Goal: Task Accomplishment & Management: Manage account settings

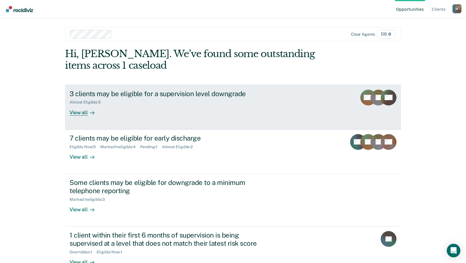
click at [80, 113] on div "View all" at bounding box center [86, 110] width 32 height 11
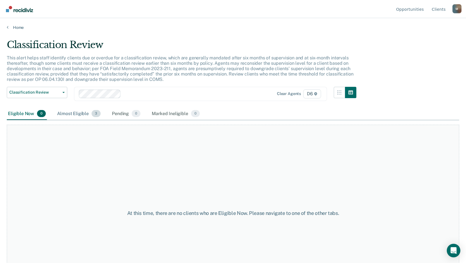
click at [88, 114] on div "Almost Eligible 3" at bounding box center [79, 114] width 46 height 12
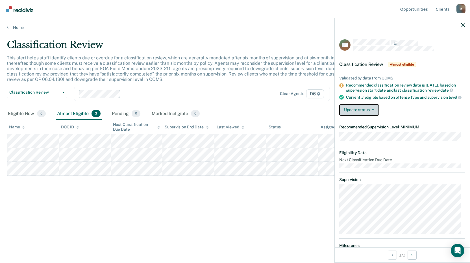
click at [355, 116] on button "Update status" at bounding box center [359, 109] width 40 height 11
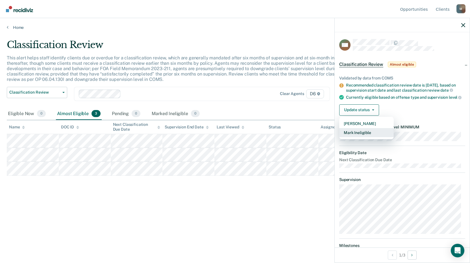
click at [350, 137] on button "Mark Ineligible" at bounding box center [366, 132] width 55 height 9
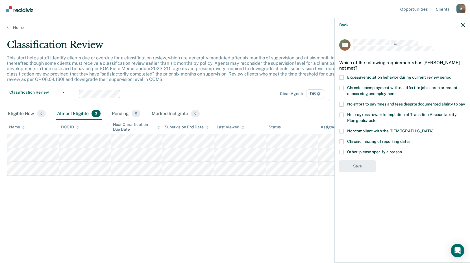
click at [342, 130] on span at bounding box center [341, 131] width 5 height 5
click at [433, 129] on input "Noncompliant with the [DEMOGRAPHIC_DATA]" at bounding box center [433, 129] width 0 height 0
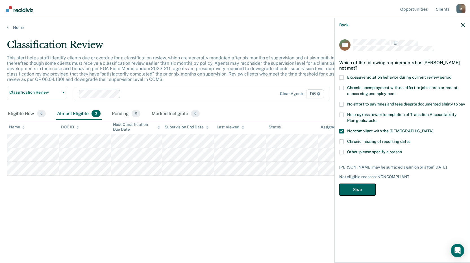
click at [363, 189] on button "Save" at bounding box center [357, 190] width 36 height 12
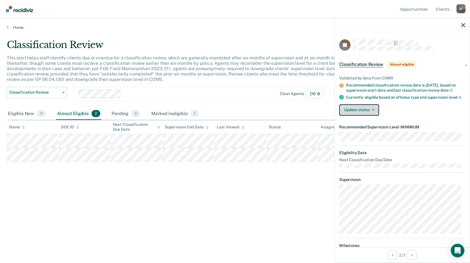
click at [365, 113] on button "Update status" at bounding box center [359, 109] width 40 height 11
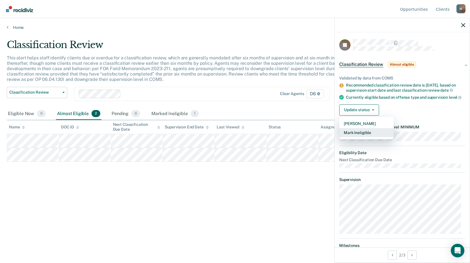
click at [352, 136] on button "Mark Ineligible" at bounding box center [366, 132] width 55 height 9
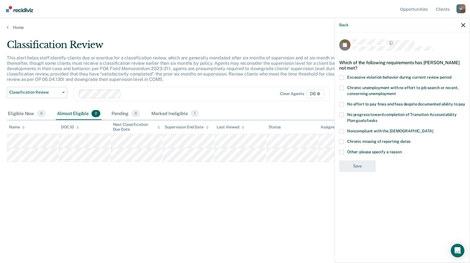
click at [342, 151] on span at bounding box center [341, 152] width 5 height 5
click at [402, 150] on input "Other: please specify a reason" at bounding box center [402, 150] width 0 height 0
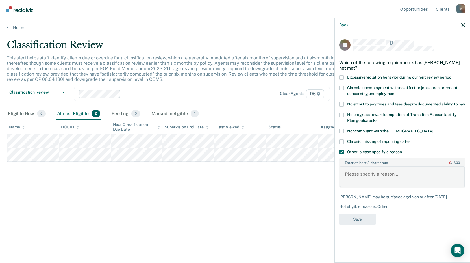
click at [378, 166] on textarea "Enter at least 3 characters 0 / 1600" at bounding box center [402, 176] width 125 height 21
type textarea "N"
type textarea "T"
type textarea "Needs to complete treatment find stable residence."
click at [359, 218] on button "Save" at bounding box center [357, 219] width 36 height 12
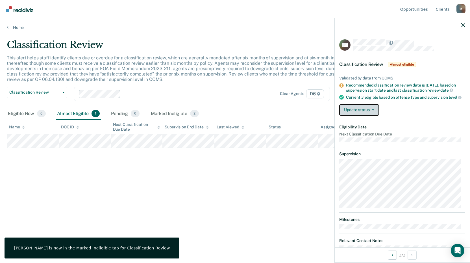
click at [356, 114] on button "Update status" at bounding box center [359, 109] width 40 height 11
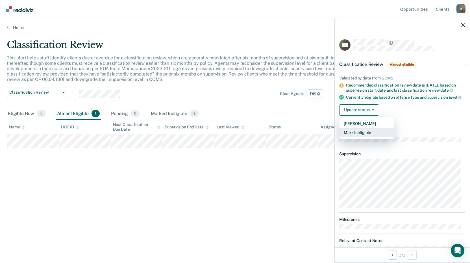
click at [361, 137] on button "Mark Ineligible" at bounding box center [366, 132] width 55 height 9
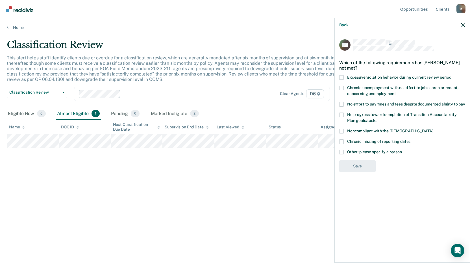
click at [339, 153] on div "WL Which of the following requirements has [PERSON_NAME] not met? Excessive vio…" at bounding box center [402, 146] width 135 height 229
click at [342, 152] on span at bounding box center [341, 152] width 5 height 5
click at [402, 150] on input "Other: please specify a reason" at bounding box center [402, 150] width 0 height 0
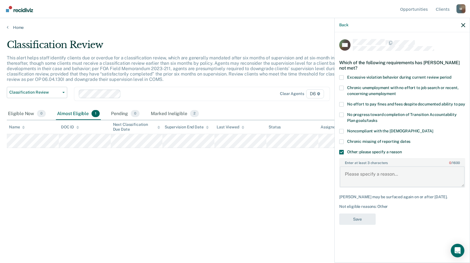
drag, startPoint x: 361, startPoint y: 176, endPoint x: 365, endPoint y: 173, distance: 4.9
click at [361, 176] on textarea "Enter at least 3 characters 0 / 1600" at bounding box center [402, 176] width 125 height 21
drag, startPoint x: 386, startPoint y: 173, endPoint x: 315, endPoint y: 204, distance: 77.4
click at [332, 195] on body "Looks like you’re using Internet Explorer 11. For faster loading and a better e…" at bounding box center [235, 131] width 470 height 263
type textarea "TRS"
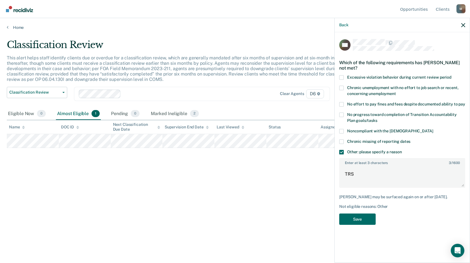
click at [302, 198] on div "Classification Review This alert helps staff identify clients due or overdue fo…" at bounding box center [235, 129] width 457 height 181
click at [7, 27] on icon at bounding box center [8, 27] width 2 height 5
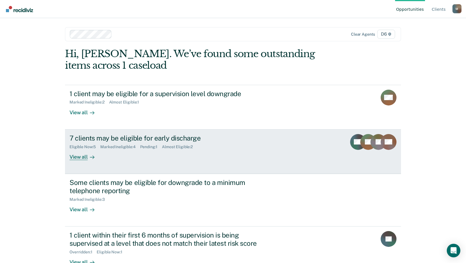
click at [71, 155] on div "View all" at bounding box center [86, 154] width 32 height 11
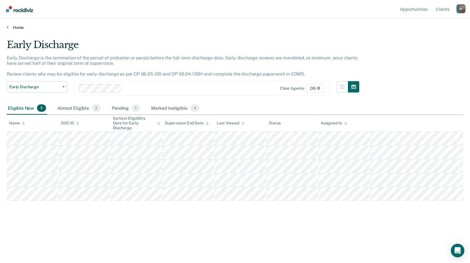
click at [10, 28] on link "Home" at bounding box center [235, 27] width 457 height 5
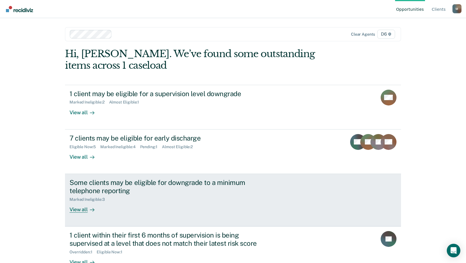
click at [79, 210] on div "View all" at bounding box center [86, 206] width 32 height 11
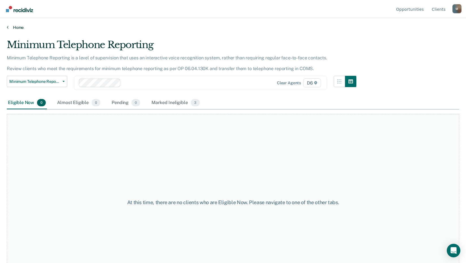
click at [11, 27] on link "Home" at bounding box center [233, 27] width 452 height 5
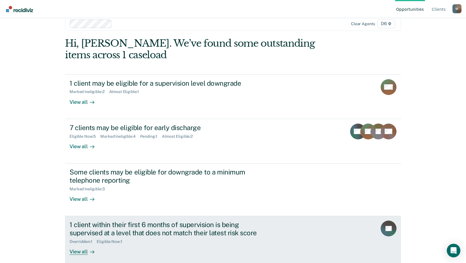
scroll to position [16, 0]
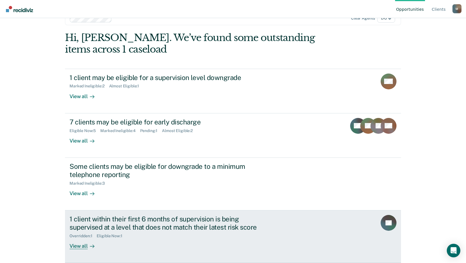
click at [102, 236] on div "Eligible Now : 1" at bounding box center [112, 235] width 30 height 5
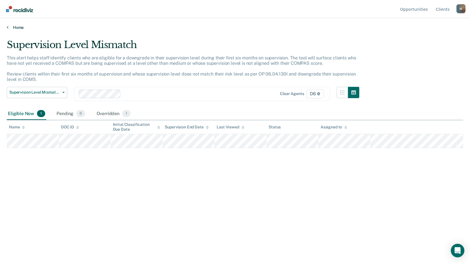
click at [8, 26] on icon at bounding box center [8, 27] width 2 height 5
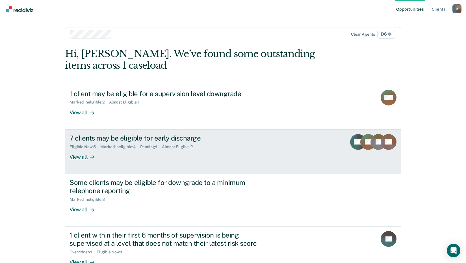
click at [147, 147] on div "Pending : 1" at bounding box center [151, 146] width 22 height 5
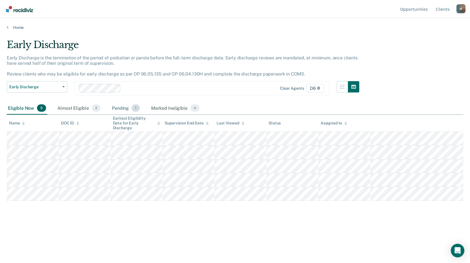
click at [118, 109] on div "Pending 1" at bounding box center [126, 108] width 30 height 12
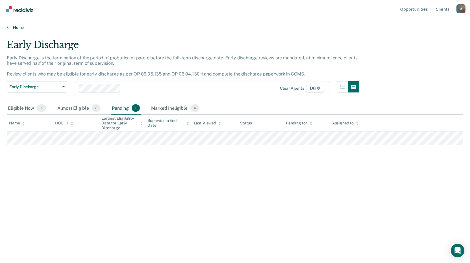
click at [18, 28] on link "Home" at bounding box center [235, 27] width 457 height 5
